Goal: Task Accomplishment & Management: Manage account settings

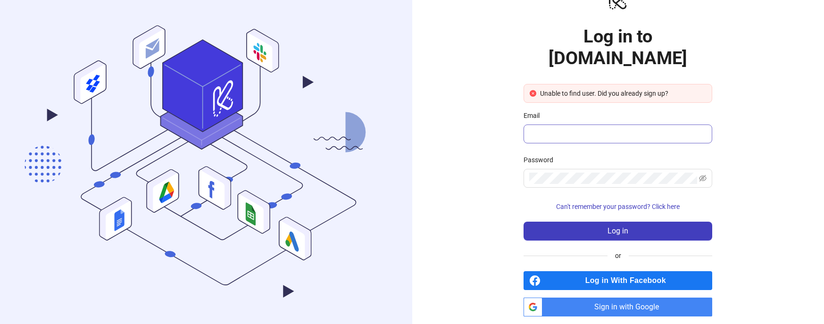
scroll to position [43, 0]
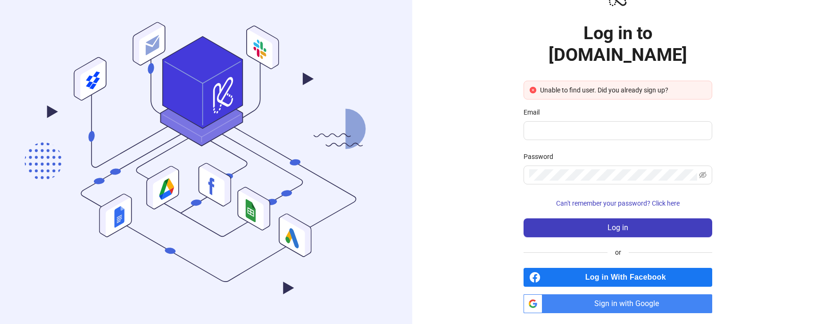
click at [640, 268] on span "Log in With Facebook" at bounding box center [628, 277] width 168 height 19
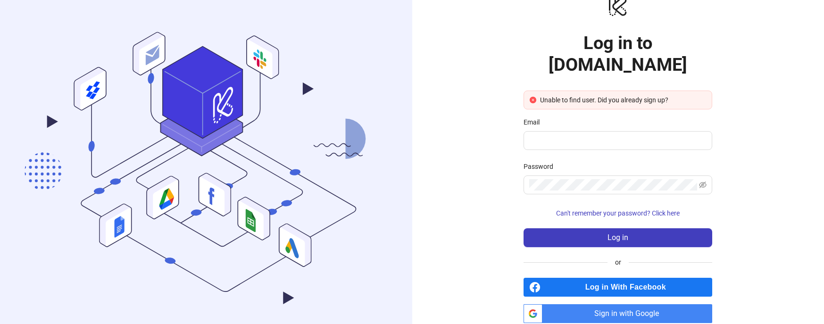
scroll to position [60, 0]
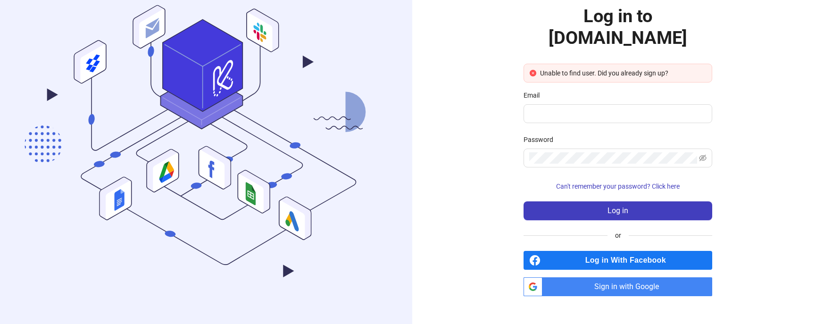
click at [632, 277] on span "Sign in with Google" at bounding box center [629, 286] width 166 height 19
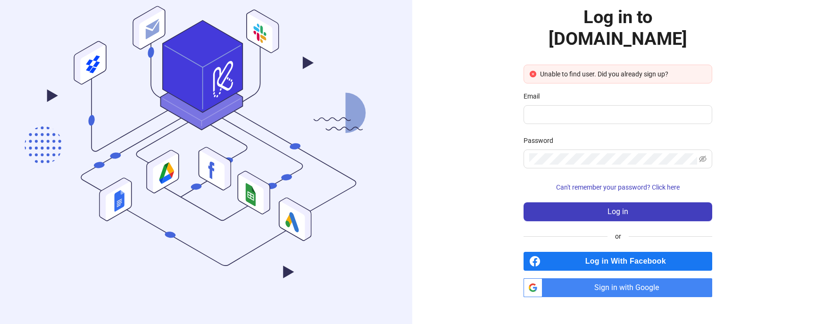
scroll to position [60, 0]
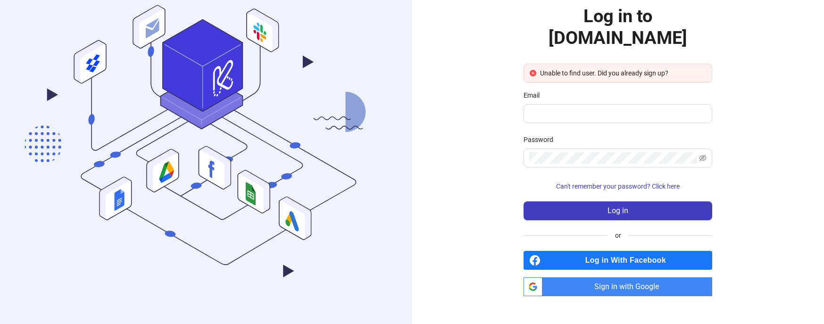
click at [594, 277] on span "Sign in with Google" at bounding box center [629, 286] width 166 height 19
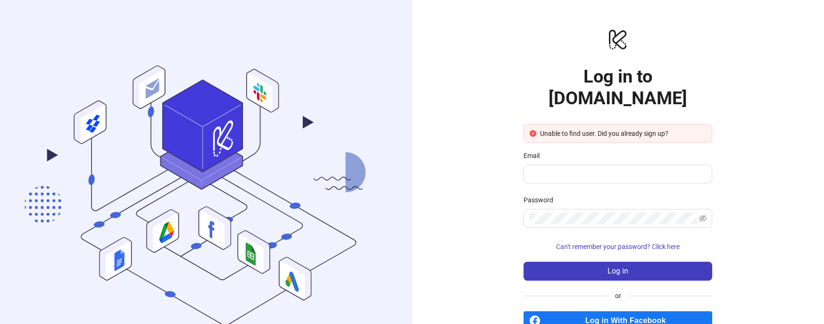
scroll to position [60, 0]
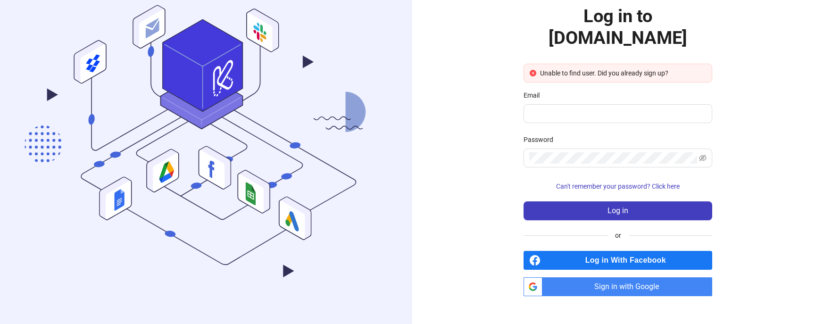
click at [578, 278] on span "Sign in with Google" at bounding box center [629, 286] width 166 height 19
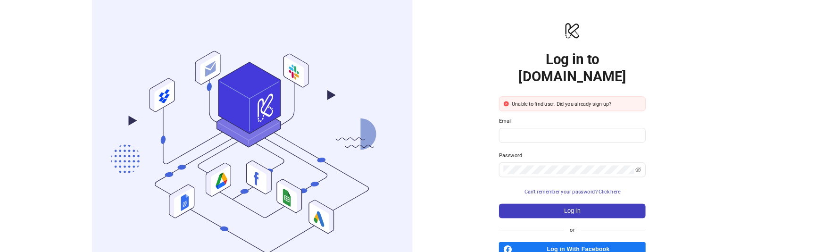
scroll to position [60, 0]
